Goal: Navigation & Orientation: Find specific page/section

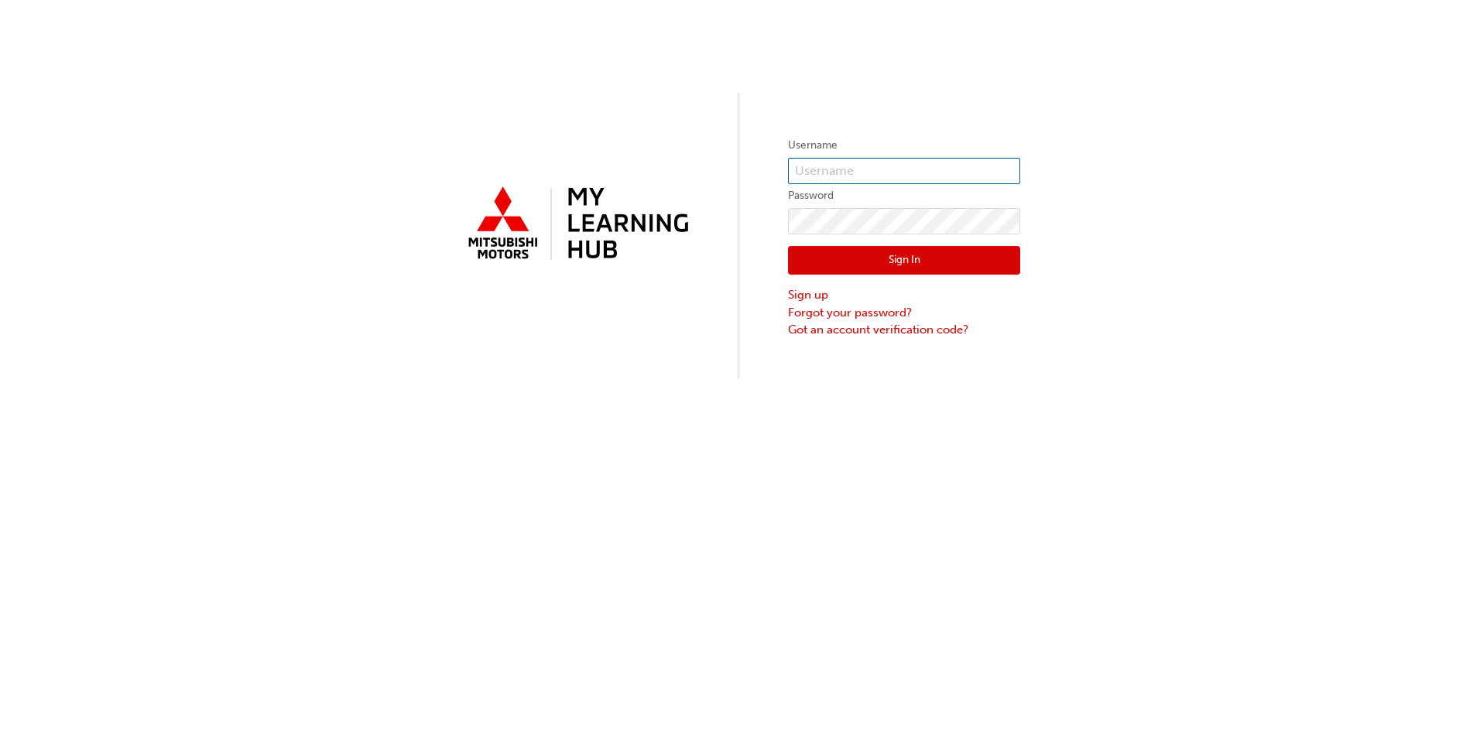
type input "[EMAIL_ADDRESS][PERSON_NAME][DOMAIN_NAME]"
click at [895, 263] on button "Sign In" at bounding box center [904, 260] width 232 height 29
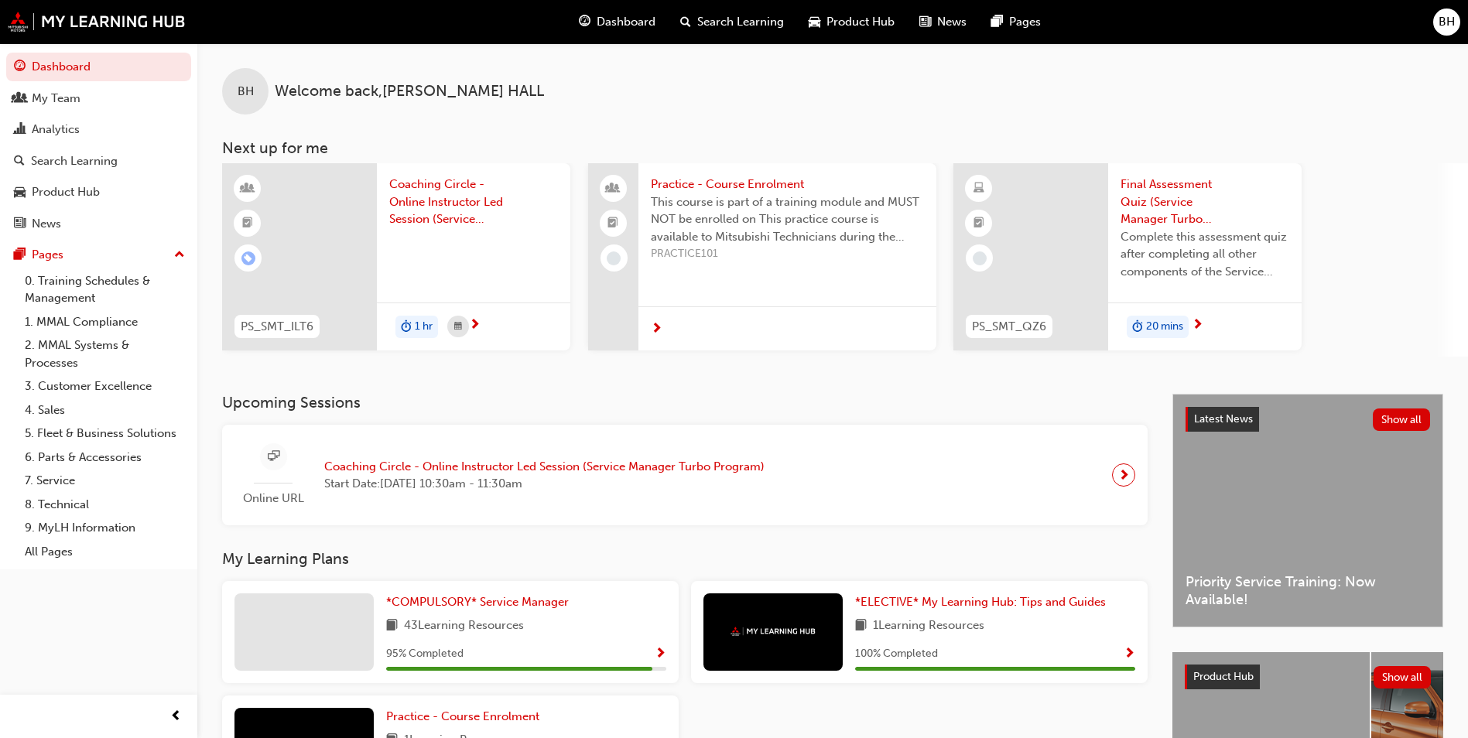
click at [1439, 17] on span "BH" at bounding box center [1447, 22] width 16 height 18
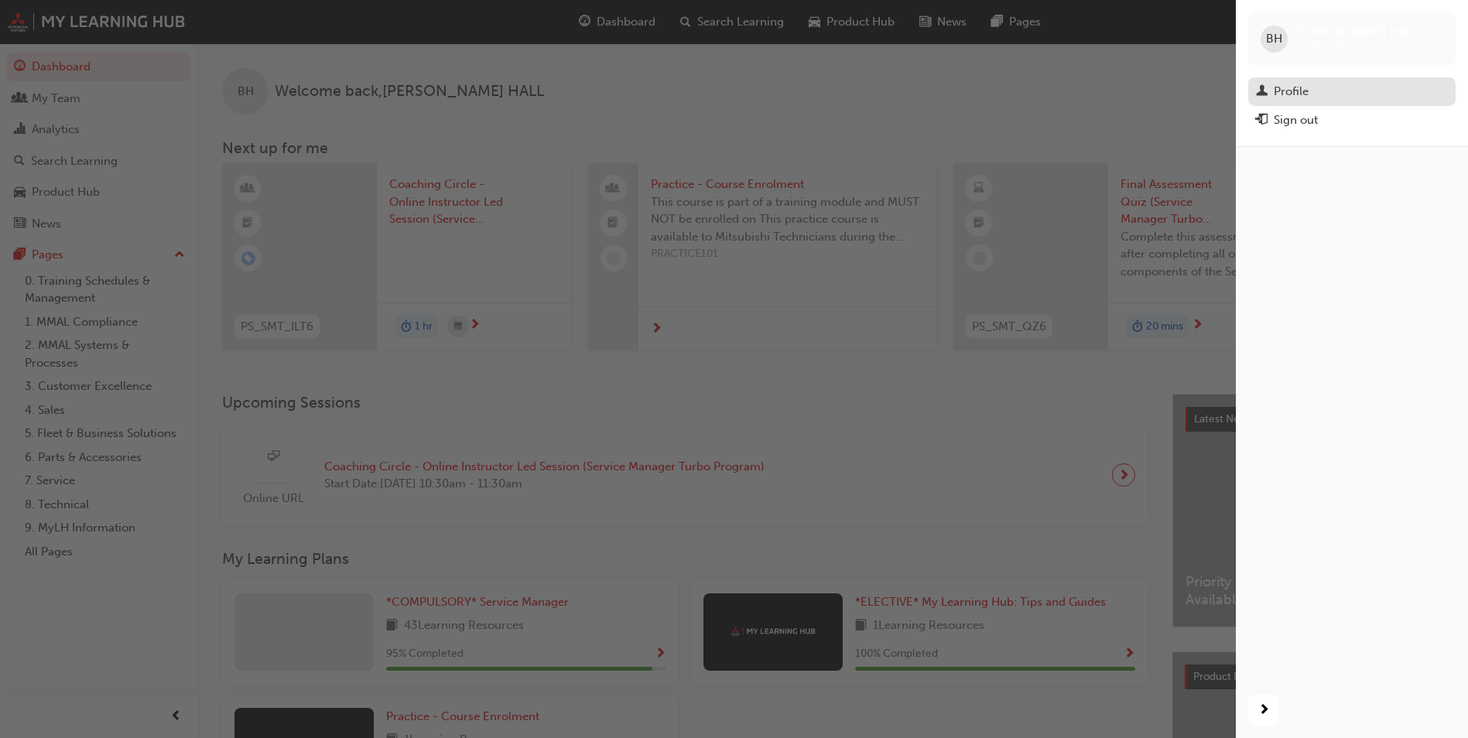
click at [1285, 94] on div "Profile" at bounding box center [1291, 92] width 35 height 18
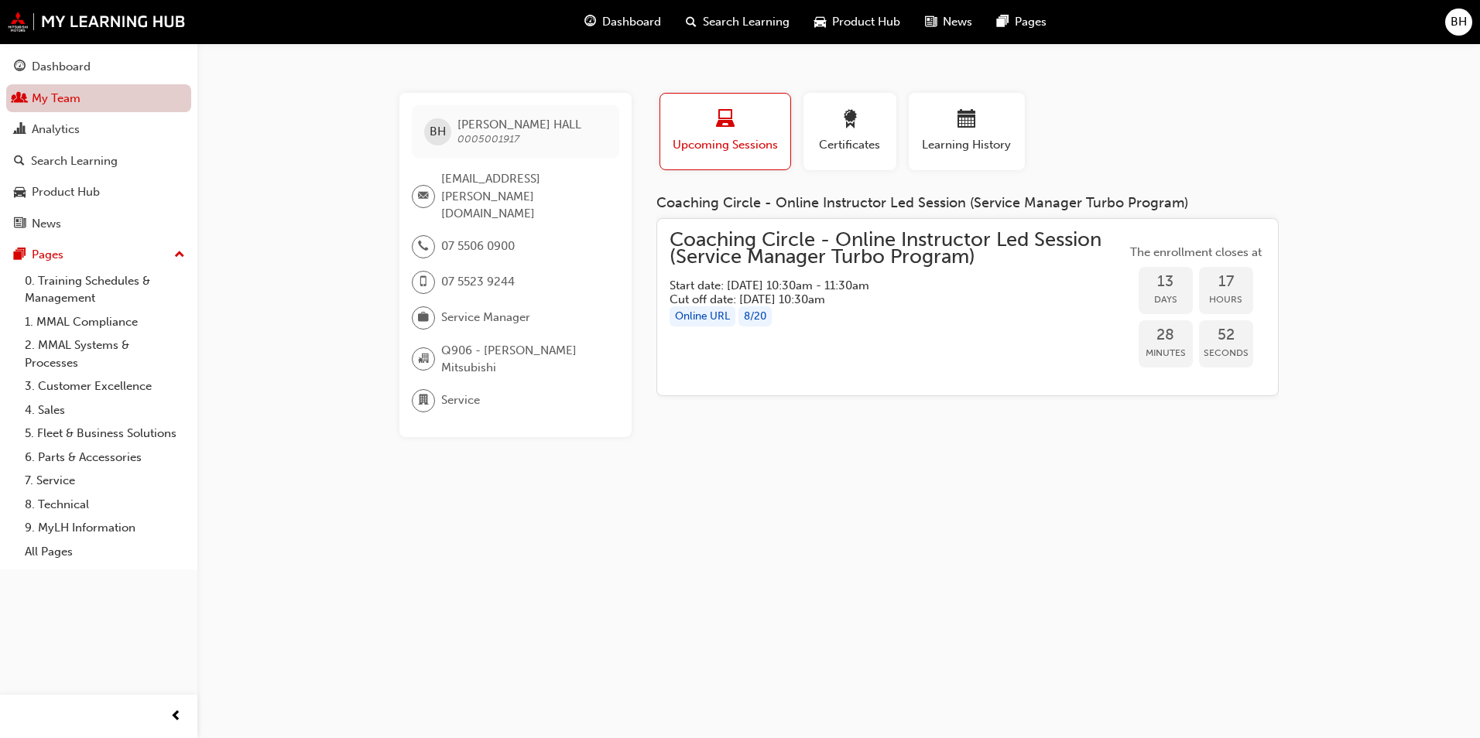
click at [45, 104] on link "My Team" at bounding box center [98, 98] width 185 height 29
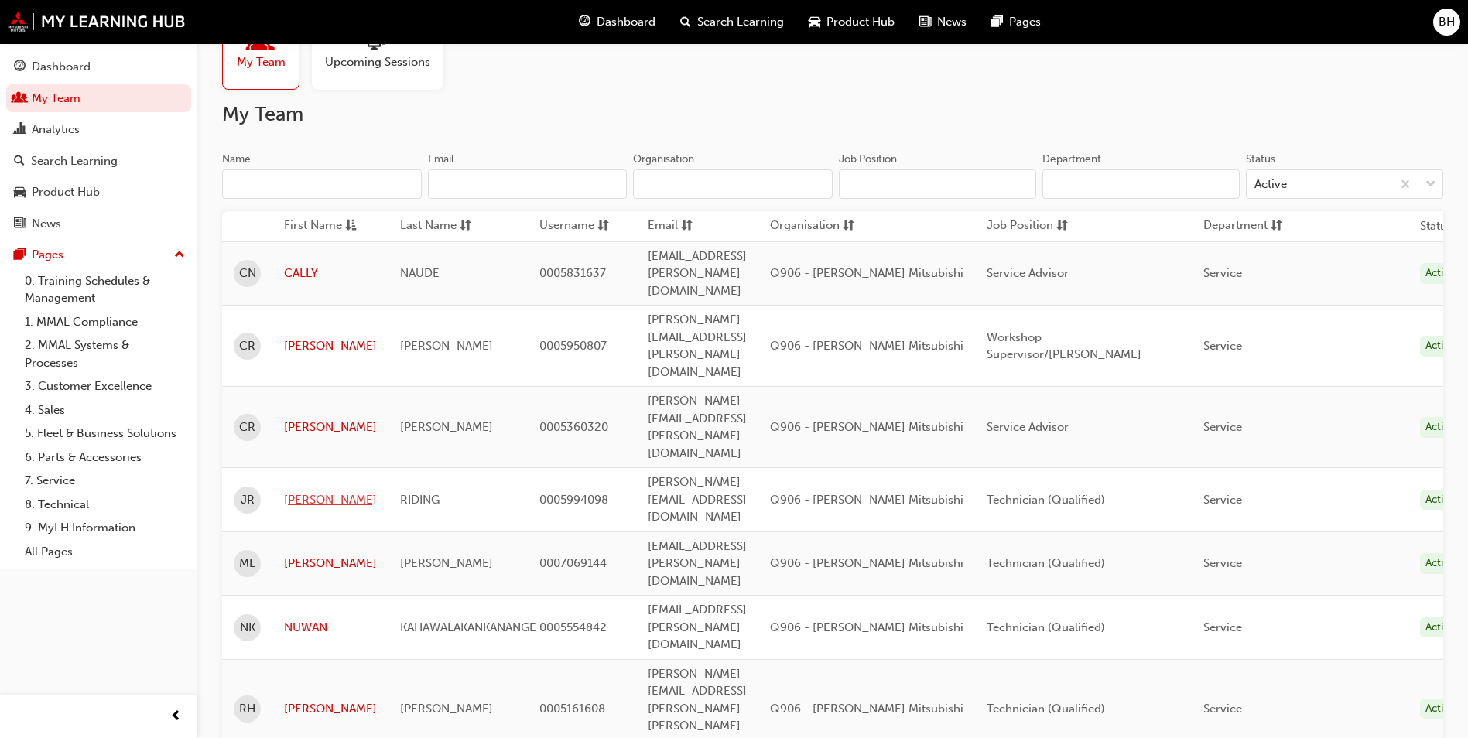
click at [312, 491] on link "[PERSON_NAME]" at bounding box center [330, 500] width 93 height 18
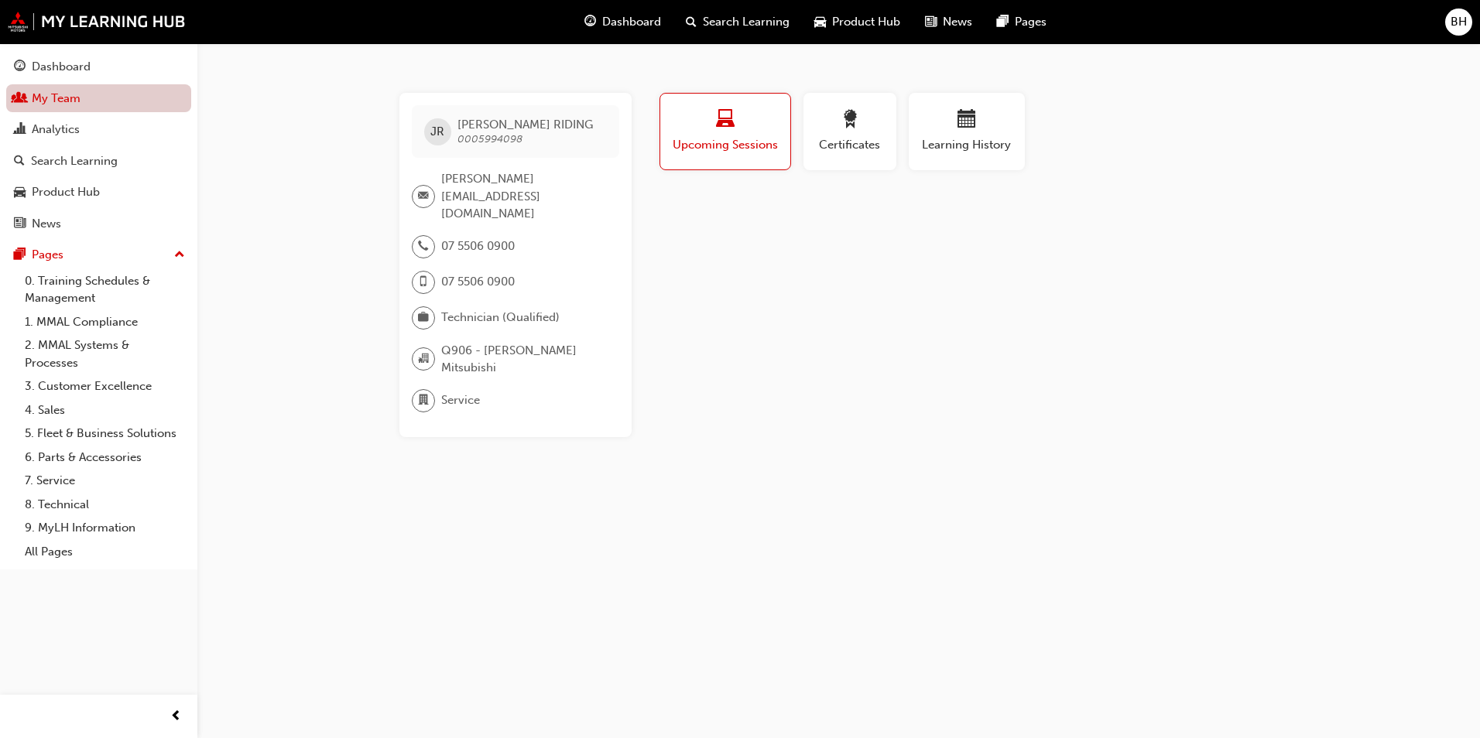
click at [83, 100] on link "My Team" at bounding box center [98, 98] width 185 height 29
